Goal: Information Seeking & Learning: Learn about a topic

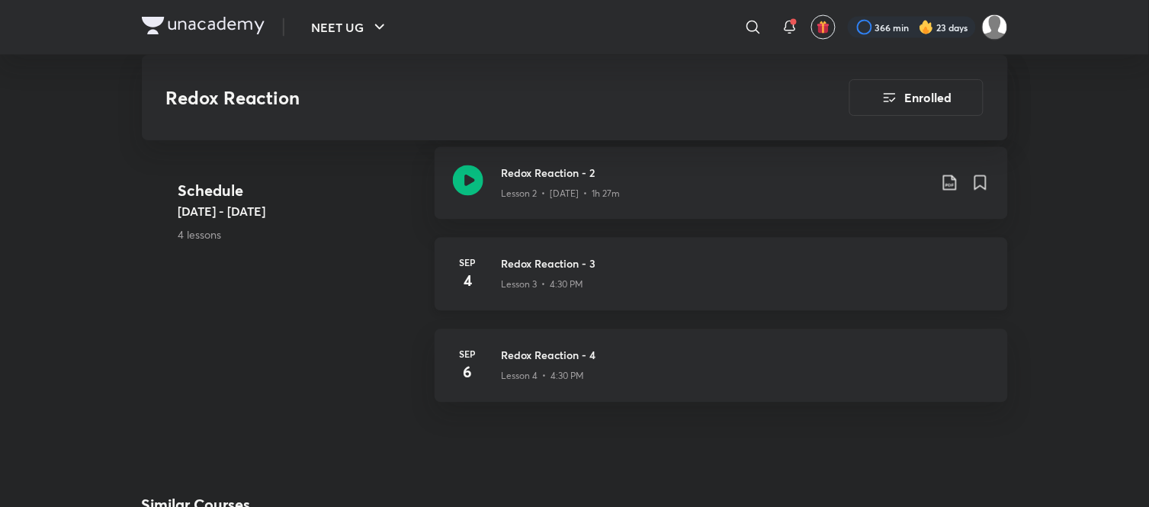
click at [909, 290] on div "Redox Reaction - 3 Lesson 3 • 4:30 PM" at bounding box center [746, 274] width 488 height 37
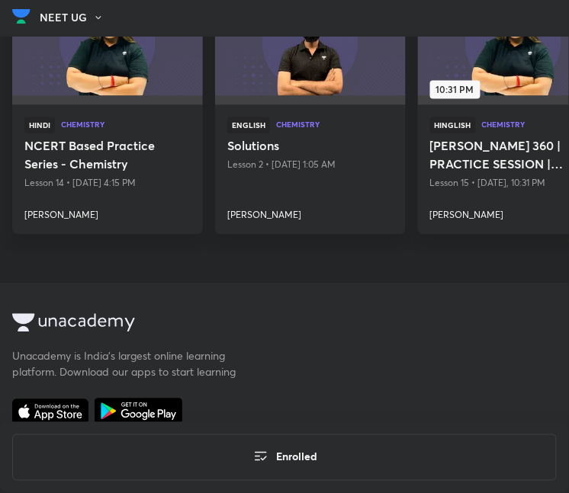
scroll to position [1275, 0]
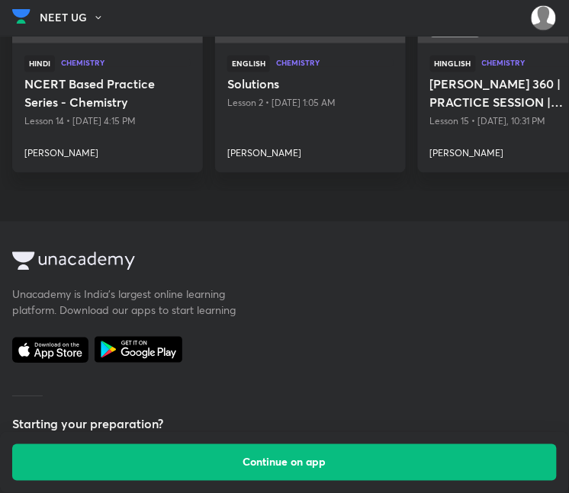
scroll to position [706, 0]
